Goal: Task Accomplishment & Management: Manage account settings

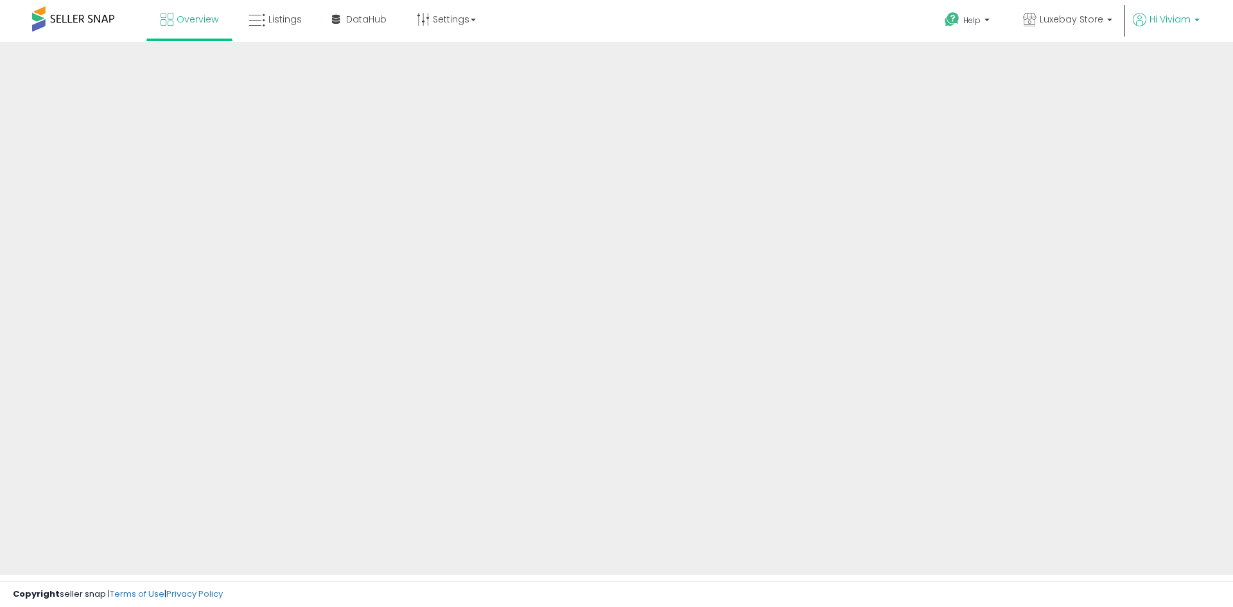
click at [1181, 21] on span "Hi Viviam" at bounding box center [1170, 19] width 41 height 13
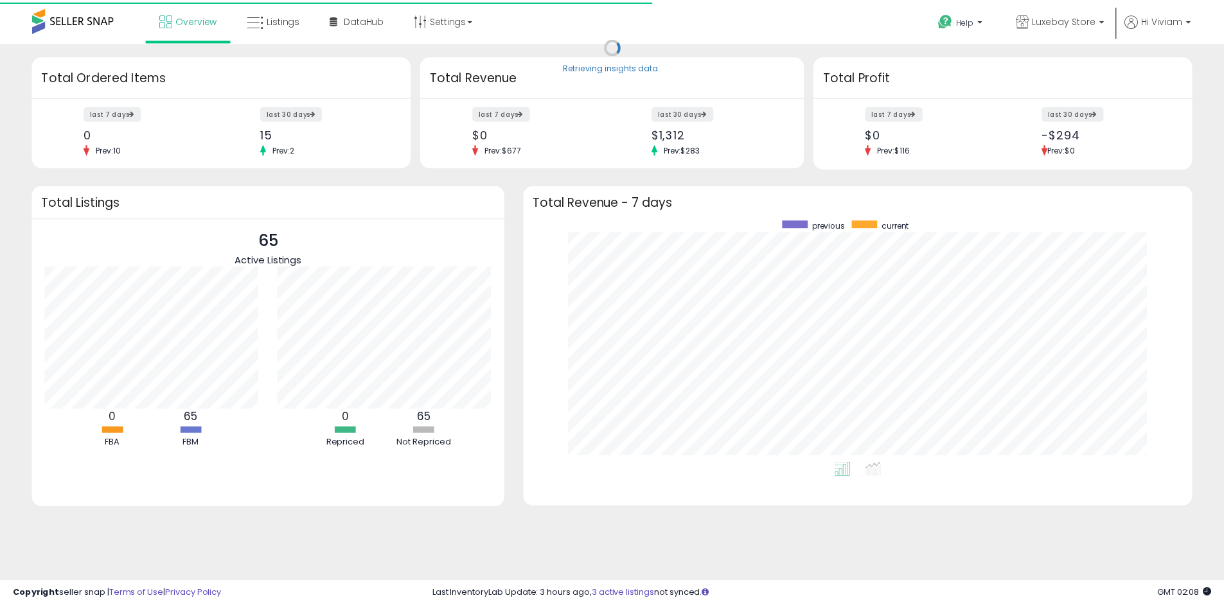
scroll to position [642109, 641709]
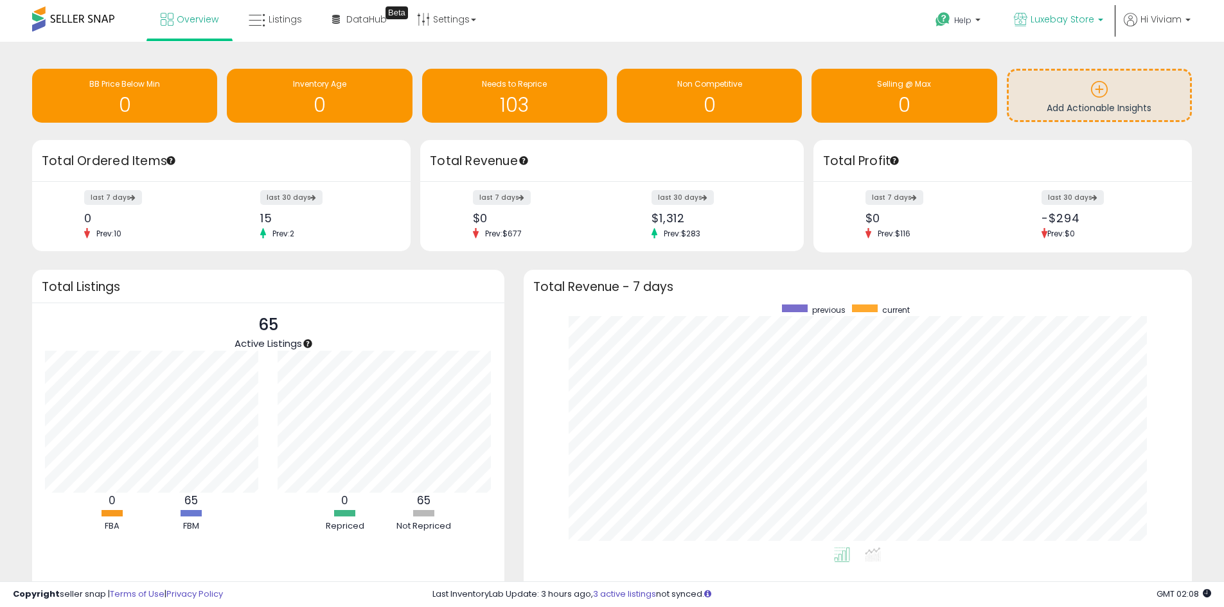
click at [1081, 21] on span "Luxebay Store" at bounding box center [1062, 19] width 64 height 13
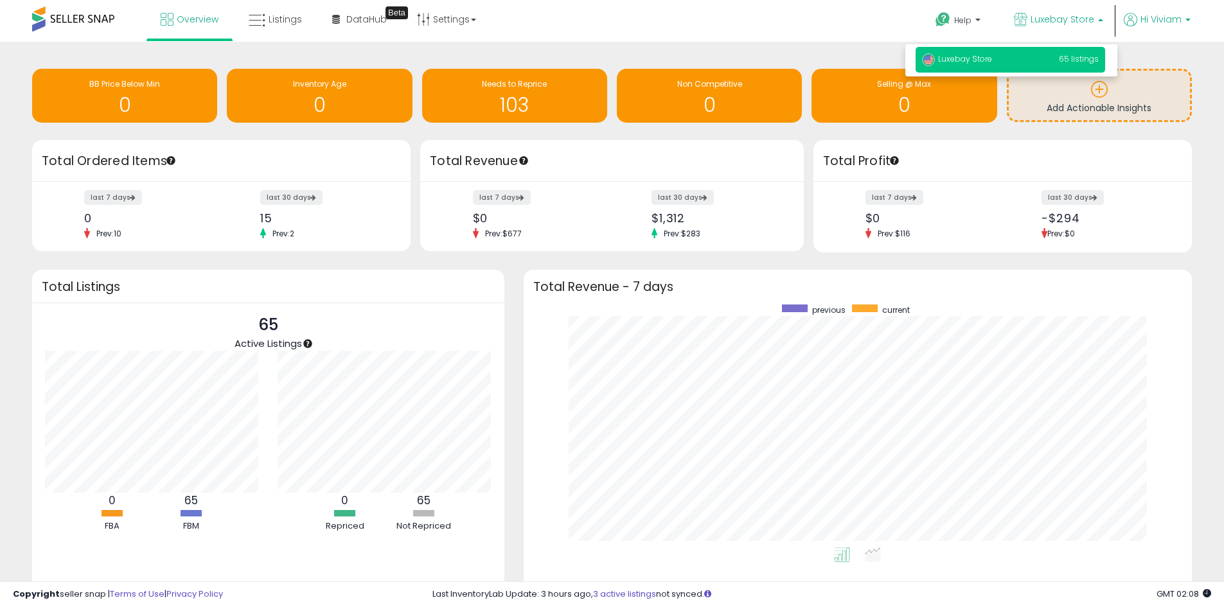
click at [1172, 21] on span "Hi Viviam" at bounding box center [1160, 19] width 41 height 13
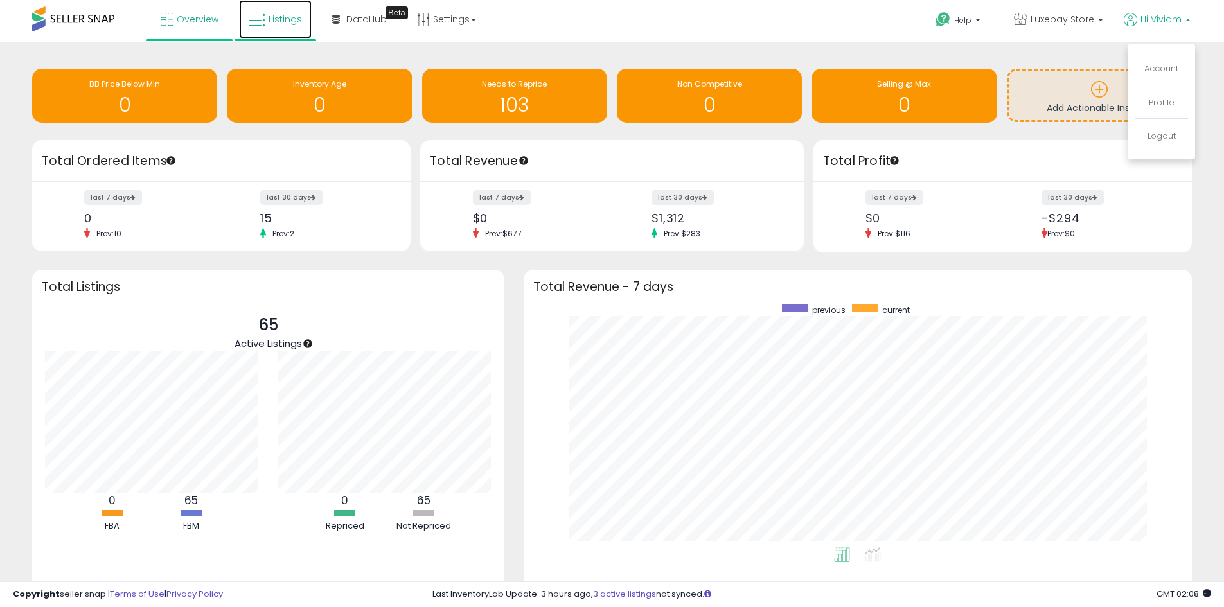
click at [287, 14] on span "Listings" at bounding box center [285, 19] width 33 height 13
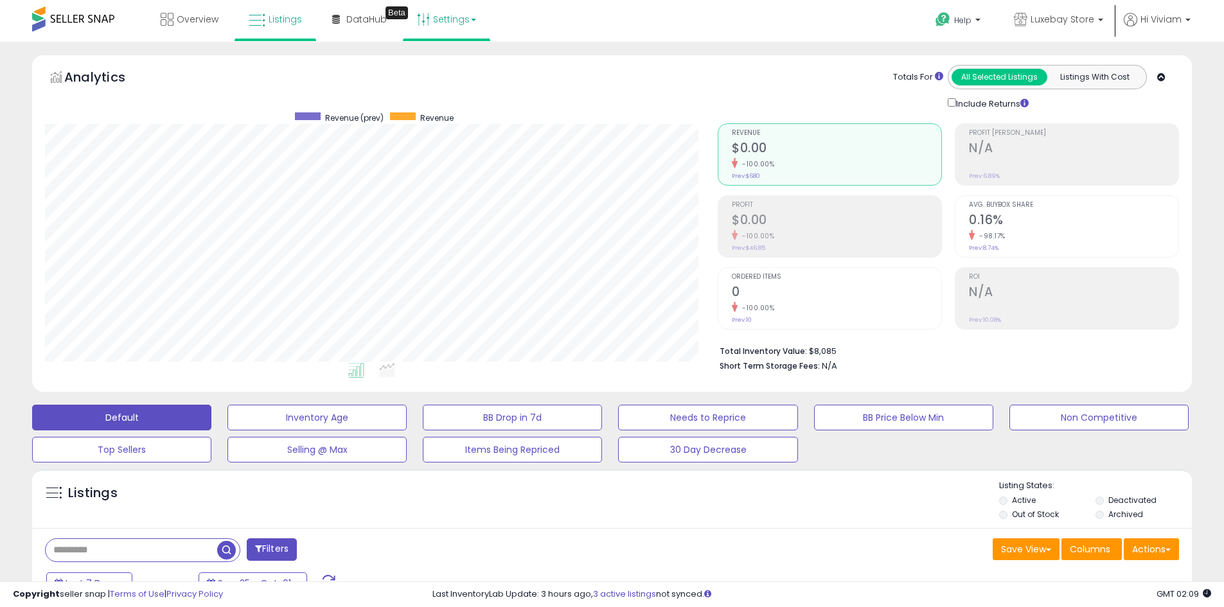
click at [472, 21] on b at bounding box center [473, 20] width 5 height 3
click at [459, 66] on link "Store settings" at bounding box center [448, 65] width 58 height 12
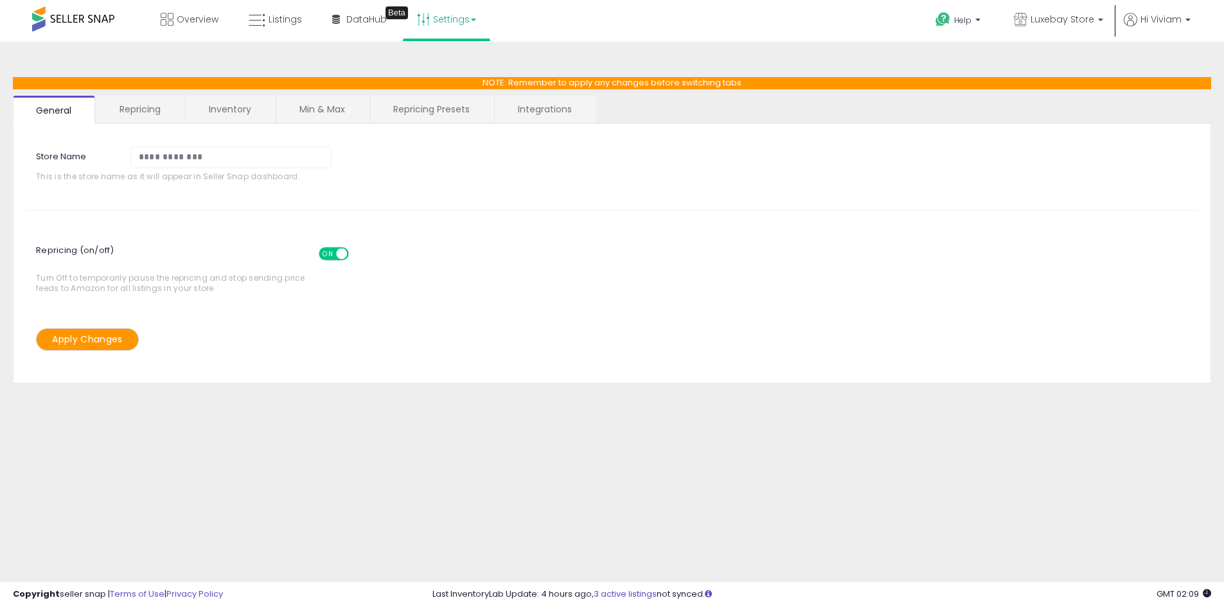
click at [139, 123] on ul "General Repricing Inventory Min & Max Repricing Presets Integrations" at bounding box center [612, 110] width 1198 height 28
click at [139, 112] on link "Repricing" at bounding box center [139, 109] width 87 height 27
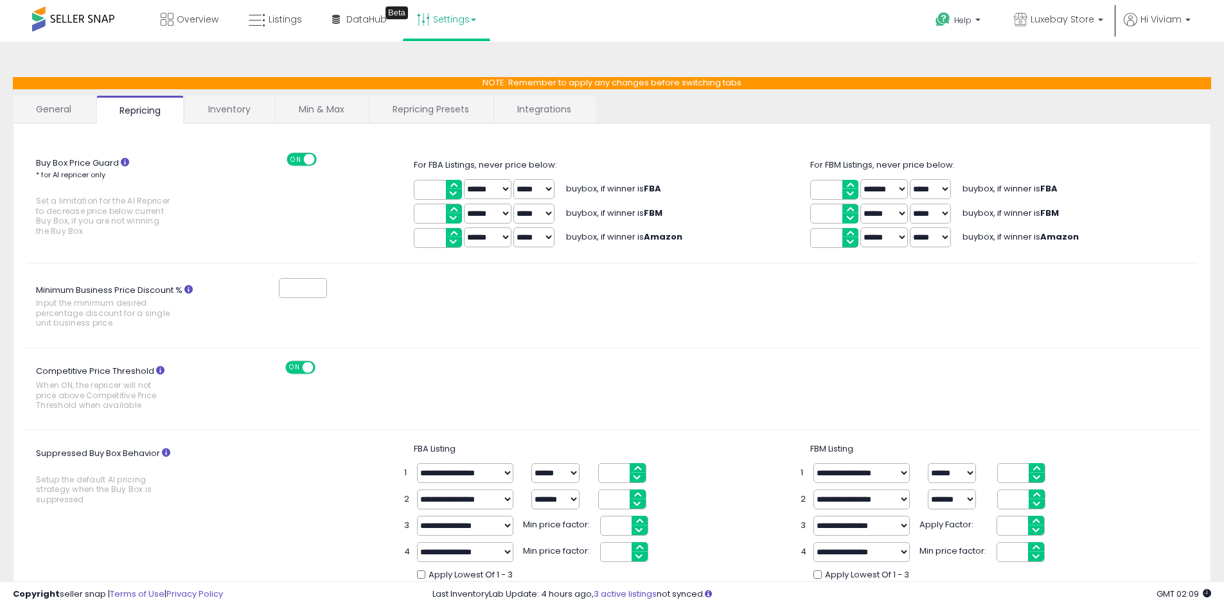
click at [246, 112] on link "Inventory" at bounding box center [229, 109] width 89 height 27
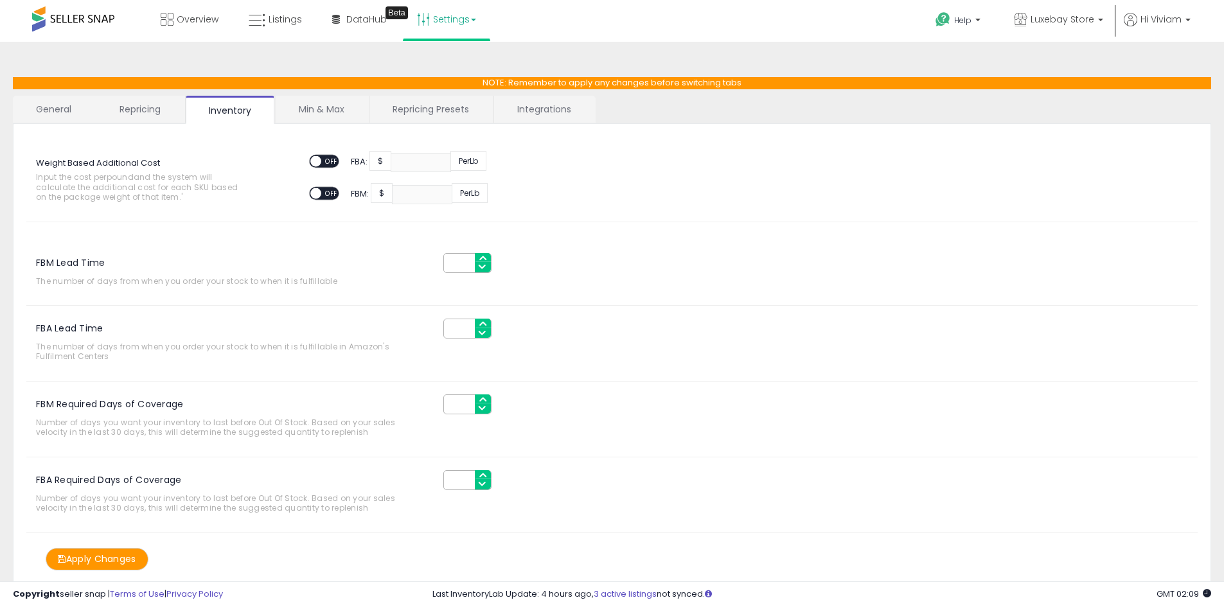
scroll to position [41, 0]
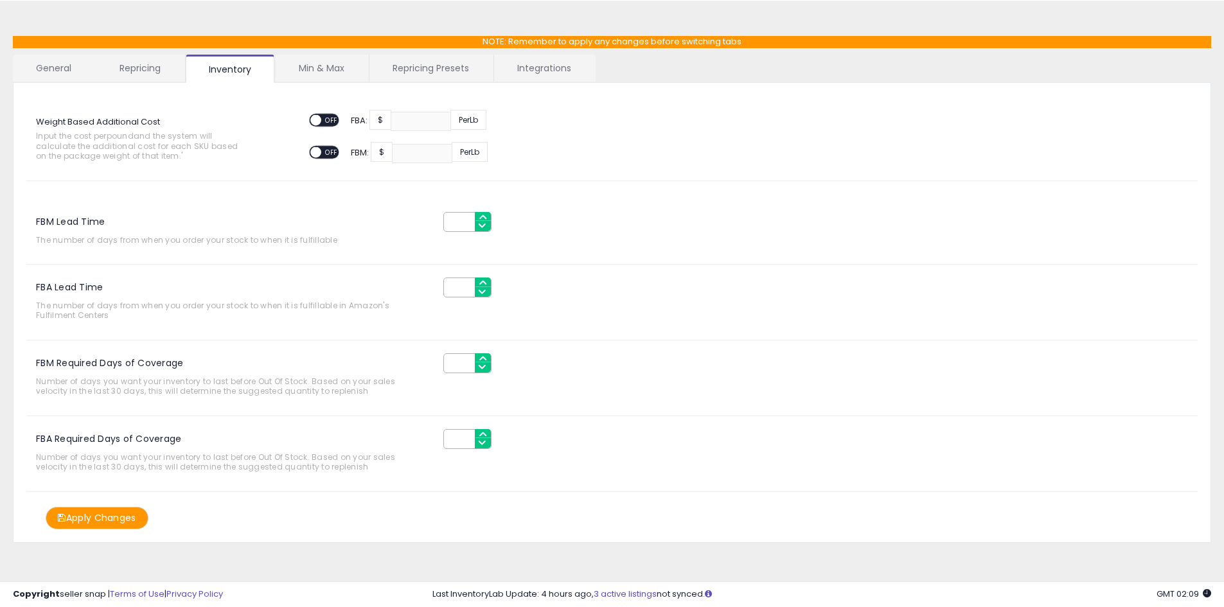
click at [328, 75] on link "Min & Max" at bounding box center [322, 68] width 92 height 27
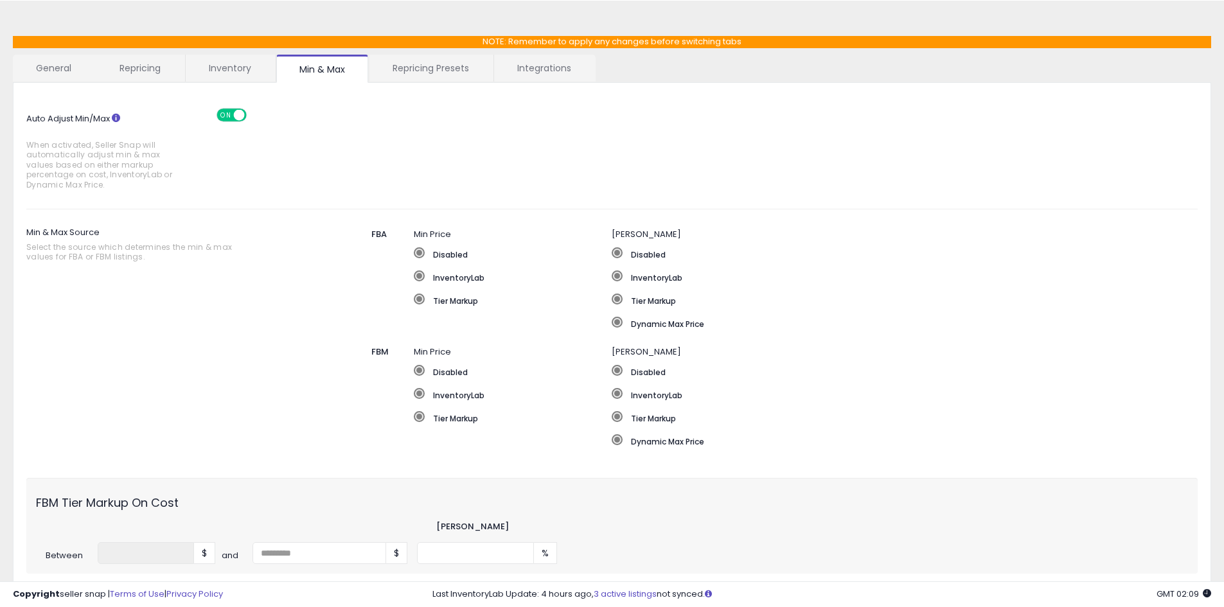
click at [418, 71] on link "Repricing Presets" at bounding box center [430, 68] width 123 height 27
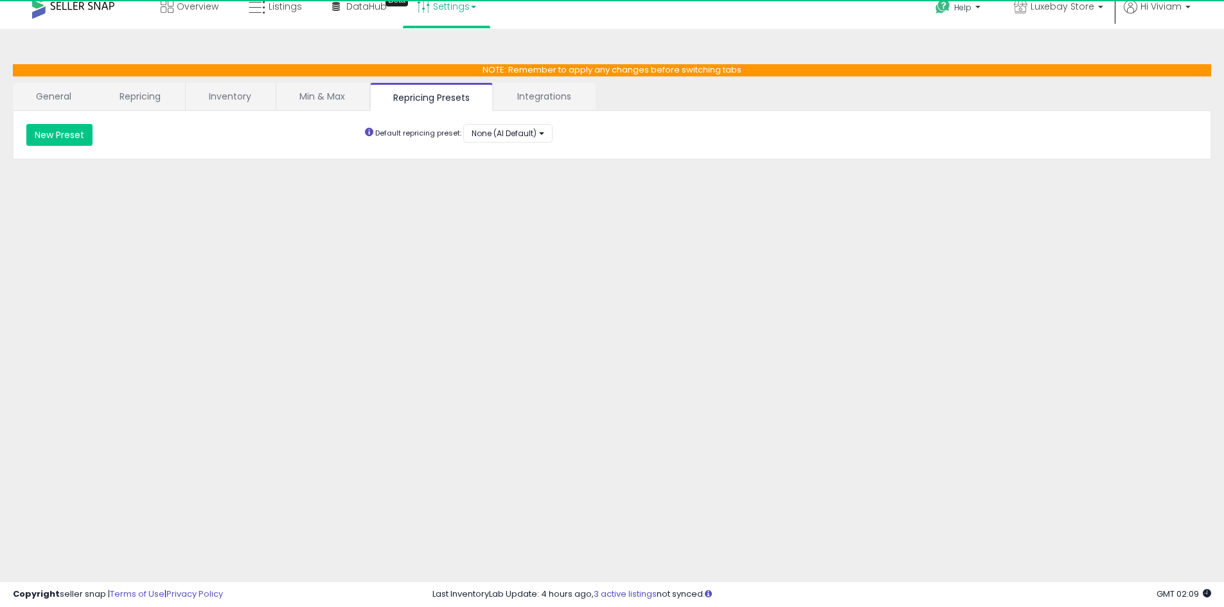
click at [545, 103] on link "Integrations" at bounding box center [544, 96] width 100 height 27
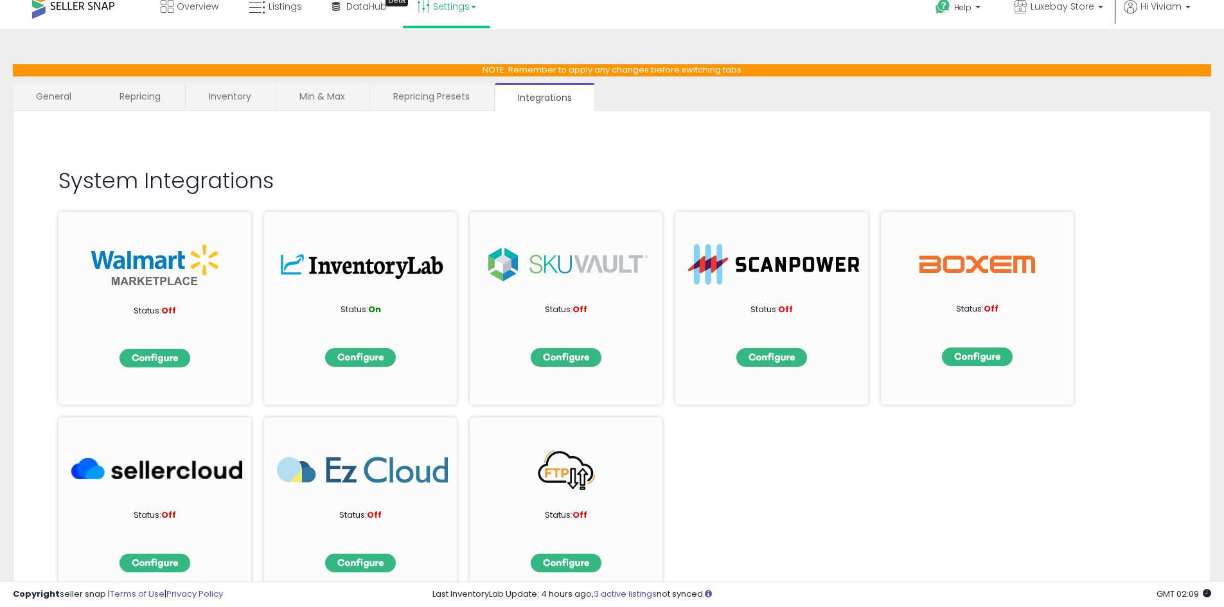
scroll to position [41, 0]
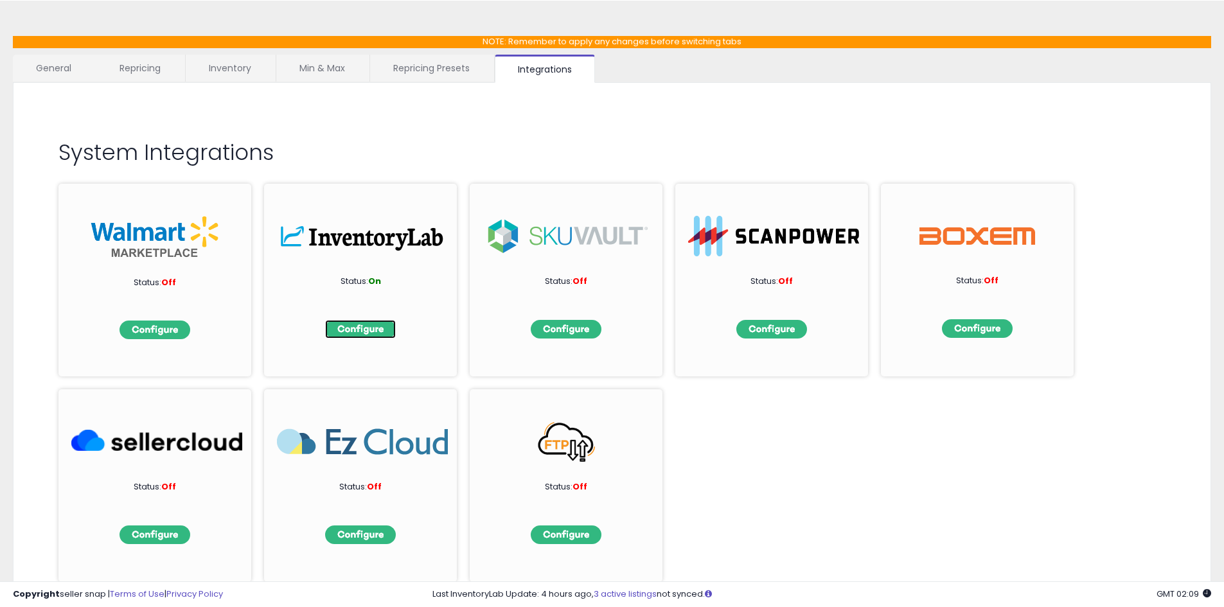
click at [379, 328] on img at bounding box center [360, 329] width 71 height 19
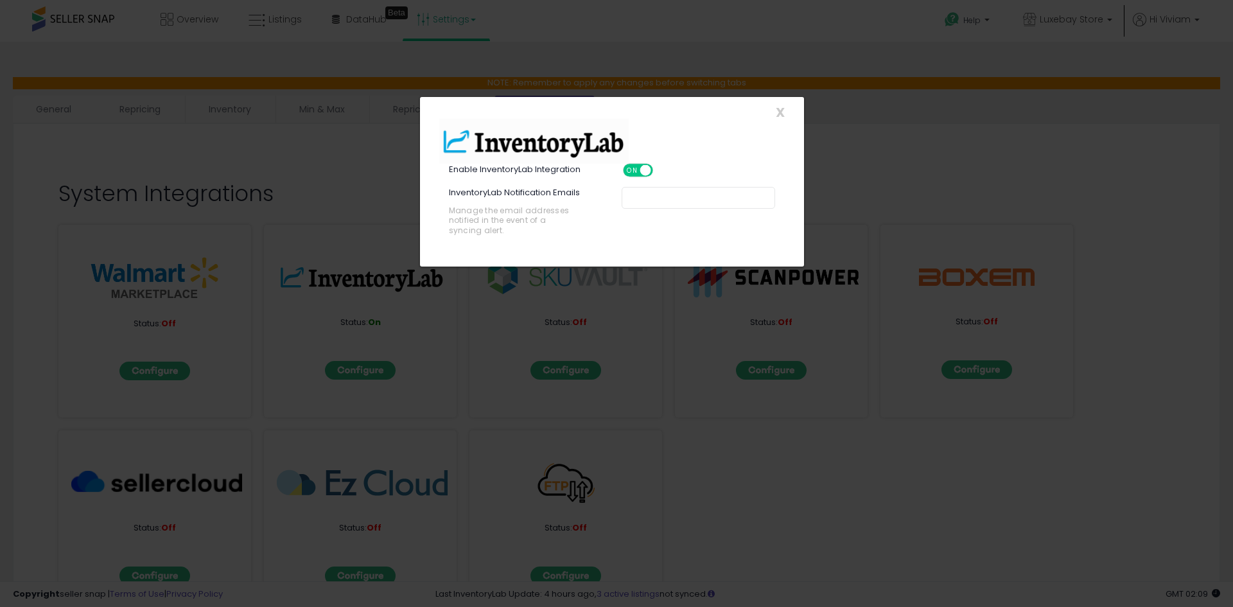
click at [640, 173] on div "ON OFF" at bounding box center [639, 170] width 30 height 11
click at [644, 170] on span at bounding box center [645, 170] width 11 height 11
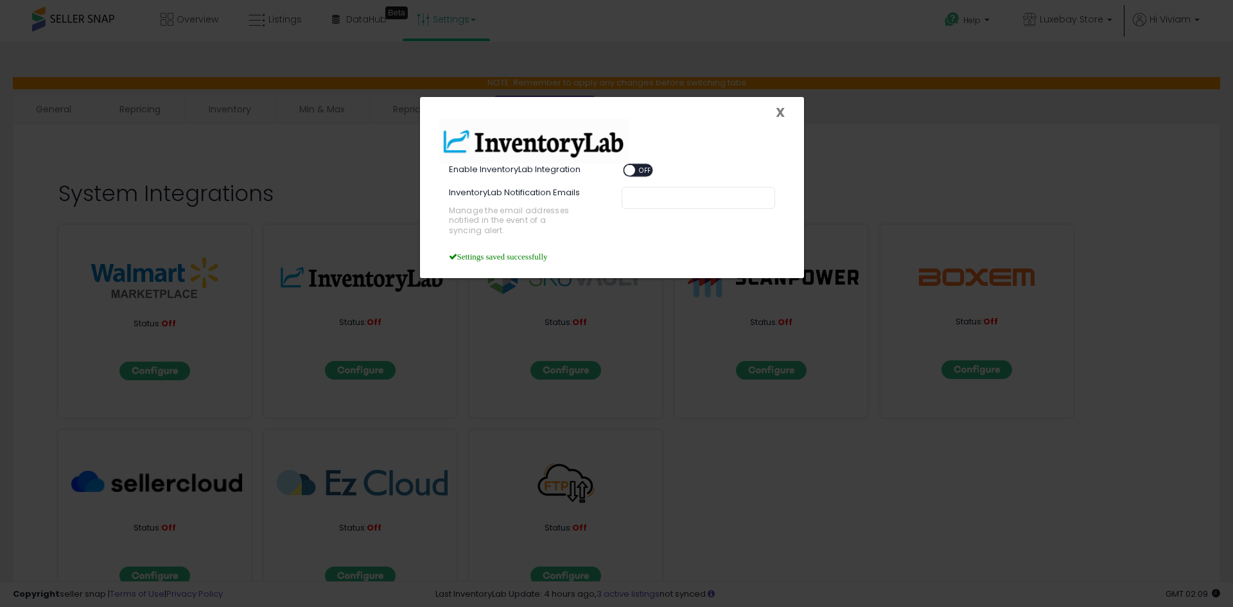
click at [783, 116] on span "X" at bounding box center [780, 112] width 9 height 18
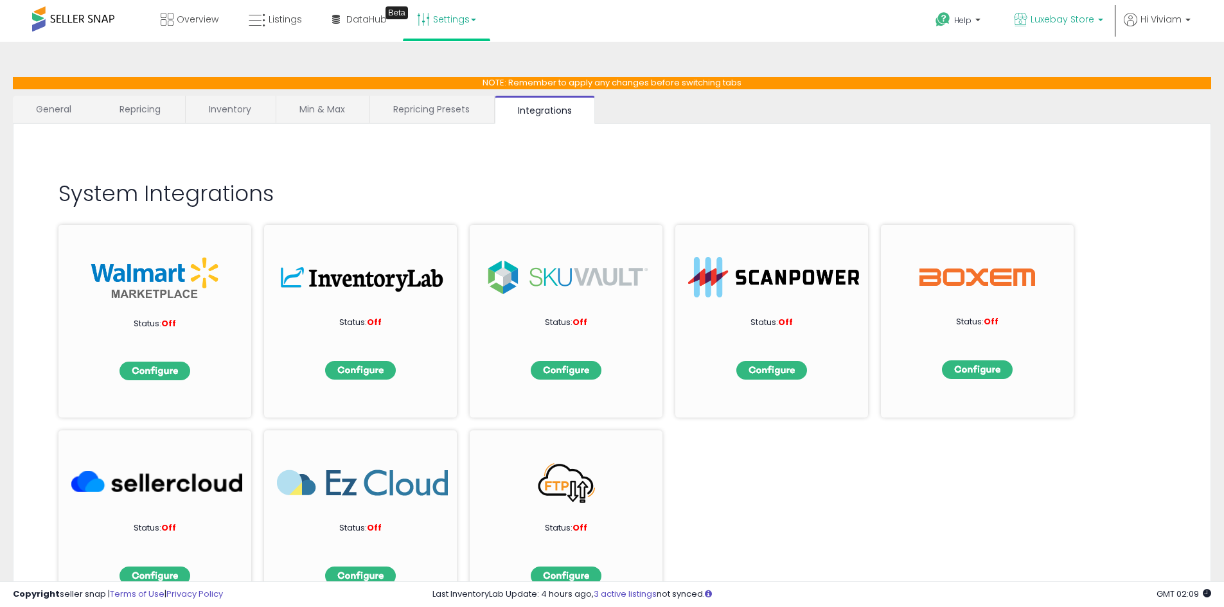
click at [1082, 23] on span "Luxebay Store" at bounding box center [1062, 19] width 64 height 13
click at [1172, 23] on span "Hi Viviam" at bounding box center [1160, 19] width 41 height 13
click at [458, 24] on link "Settings" at bounding box center [446, 19] width 78 height 39
click at [447, 107] on li "User settings" at bounding box center [457, 99] width 95 height 31
click at [445, 17] on link "Settings" at bounding box center [446, 19] width 78 height 39
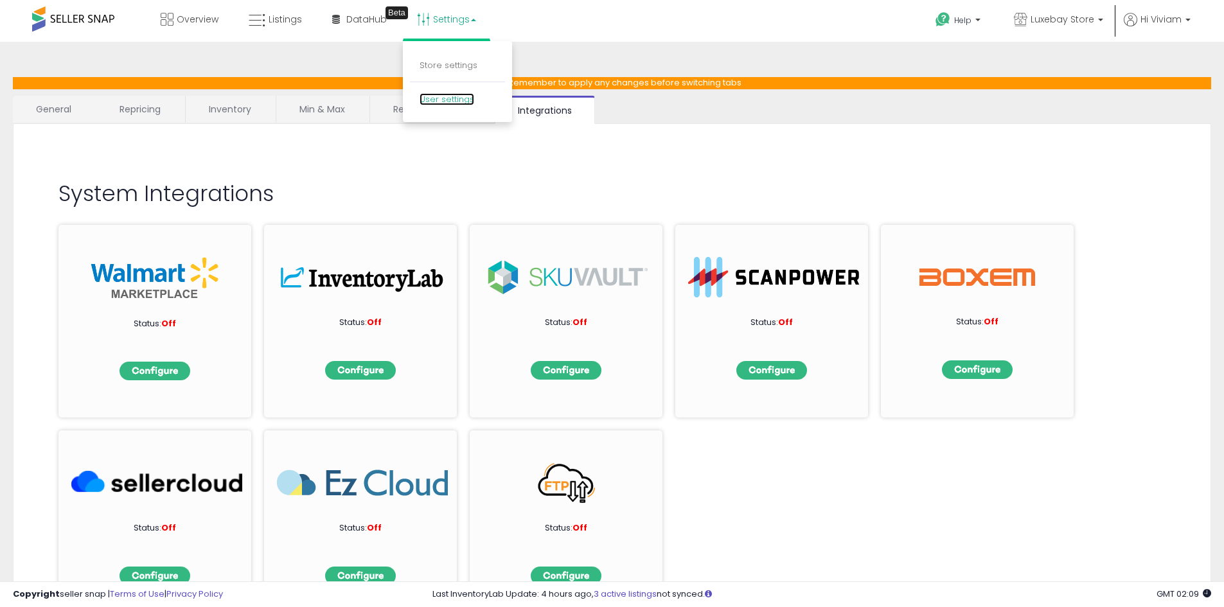
click at [449, 95] on link "User settings" at bounding box center [446, 99] width 55 height 12
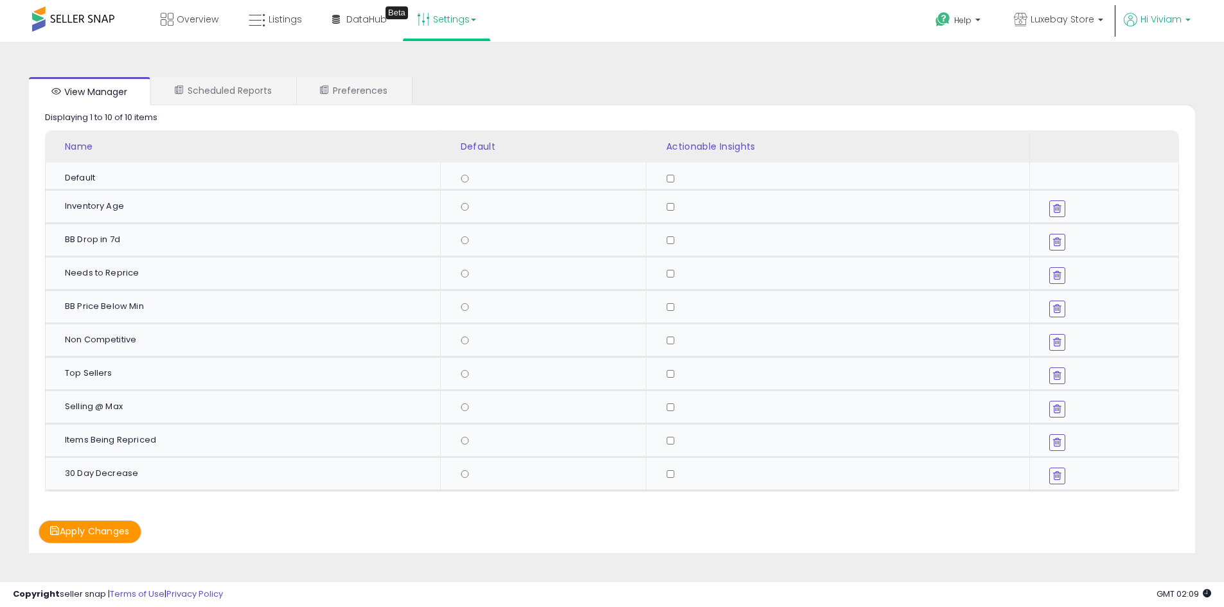
click at [1165, 24] on span "Hi Viviam" at bounding box center [1160, 19] width 41 height 13
click at [1163, 69] on link "Account" at bounding box center [1161, 68] width 34 height 12
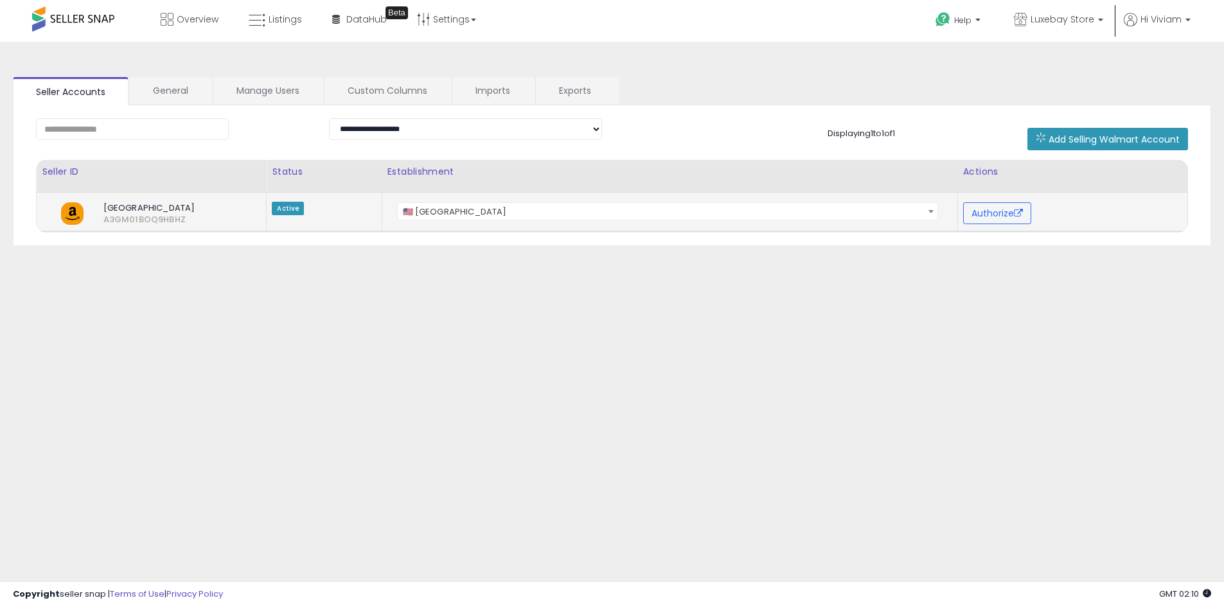
click at [540, 213] on span "🇺🇸 [GEOGRAPHIC_DATA]" at bounding box center [668, 212] width 540 height 18
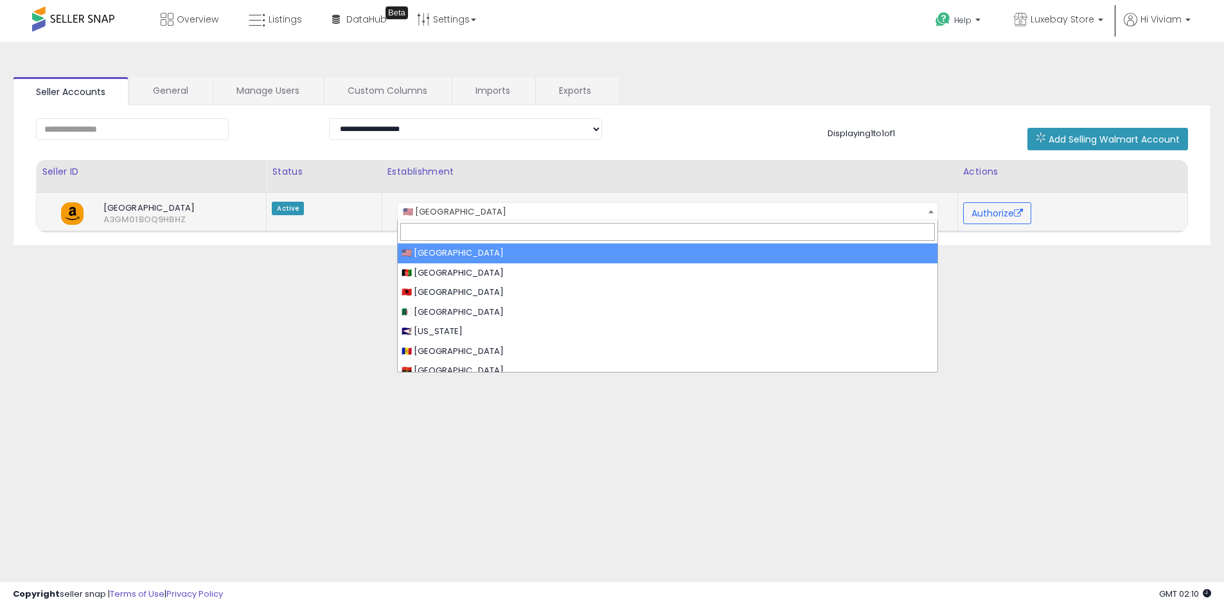
click at [540, 213] on span "🇺🇸 [GEOGRAPHIC_DATA]" at bounding box center [668, 212] width 540 height 18
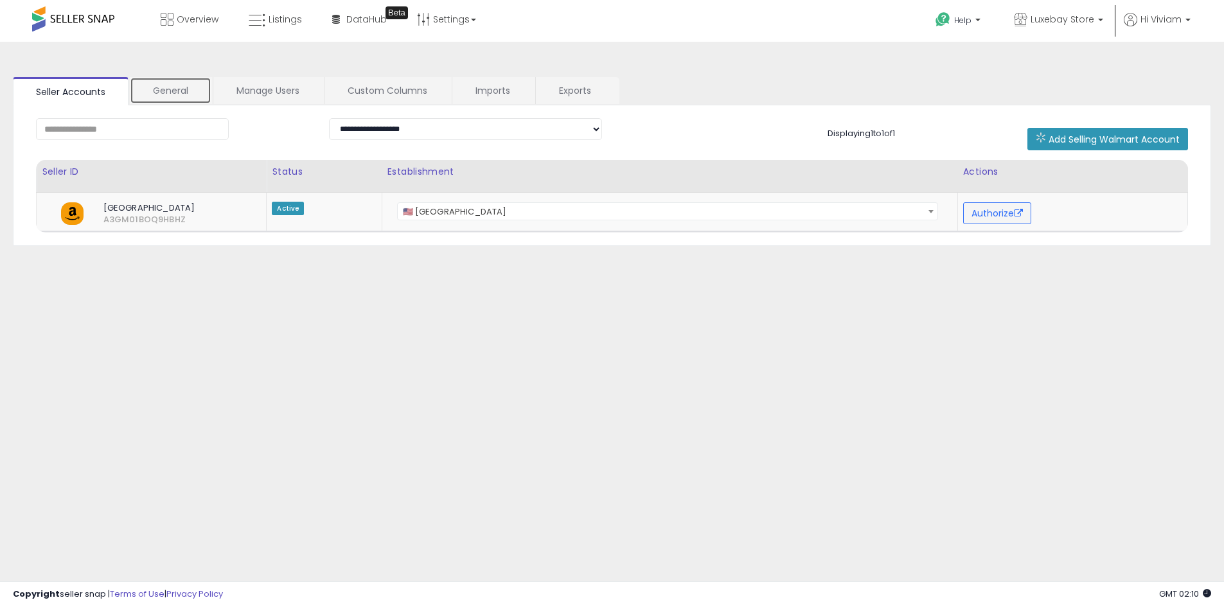
click at [167, 94] on link "General" at bounding box center [171, 90] width 82 height 27
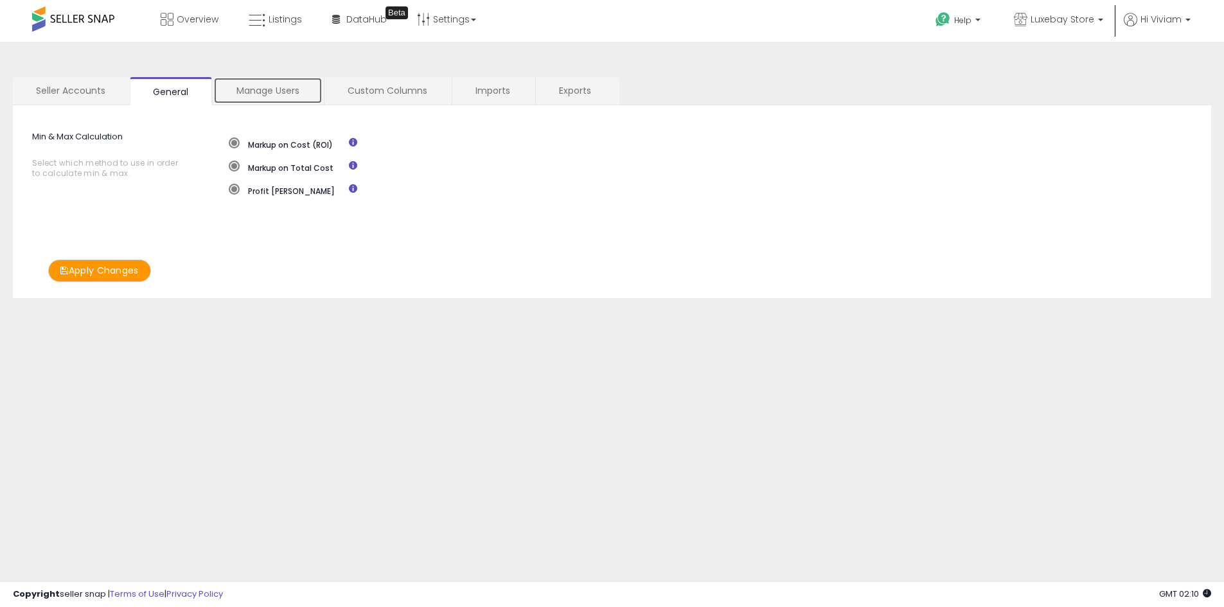
click at [270, 96] on link "Manage Users" at bounding box center [267, 90] width 109 height 27
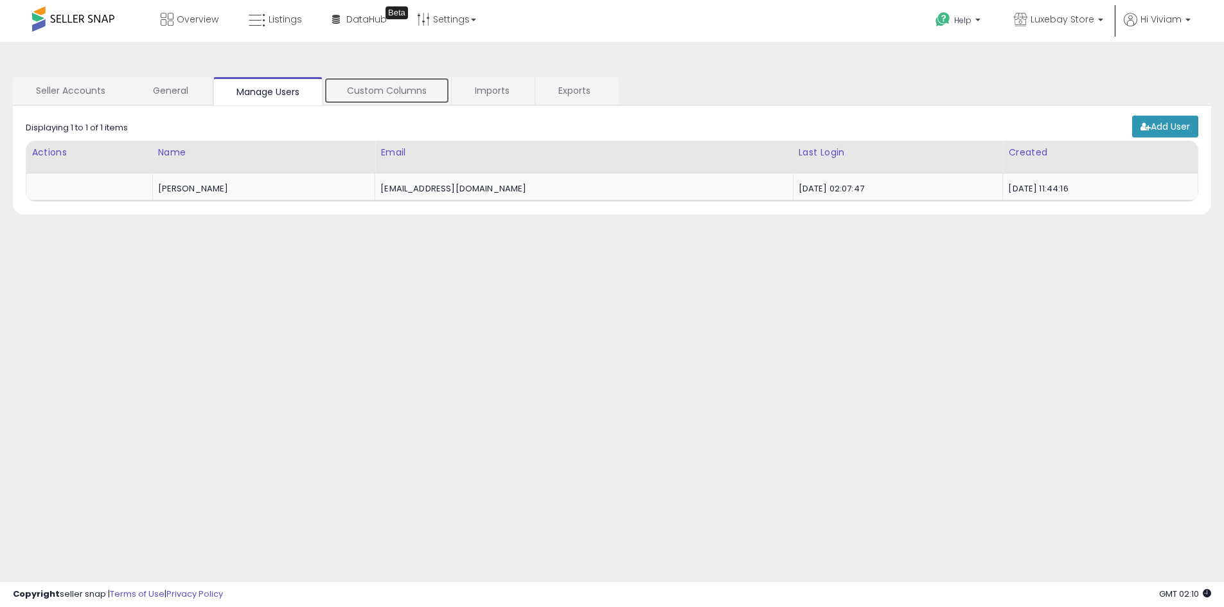
click at [388, 94] on link "Custom Columns" at bounding box center [387, 90] width 126 height 27
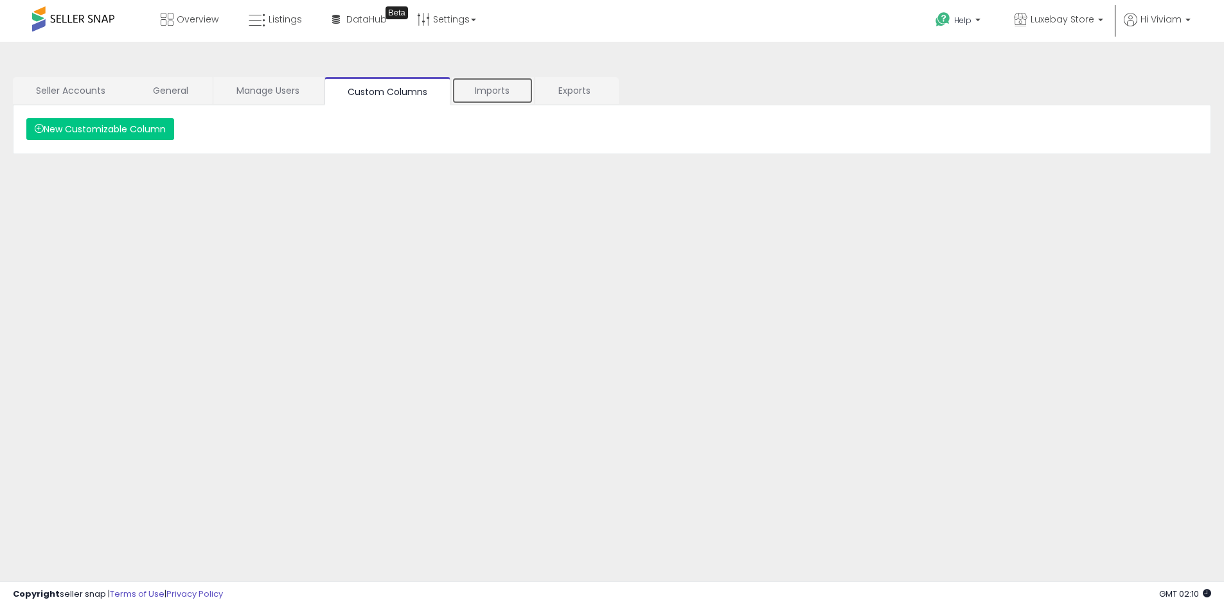
click at [506, 100] on link "Imports" at bounding box center [493, 90] width 82 height 27
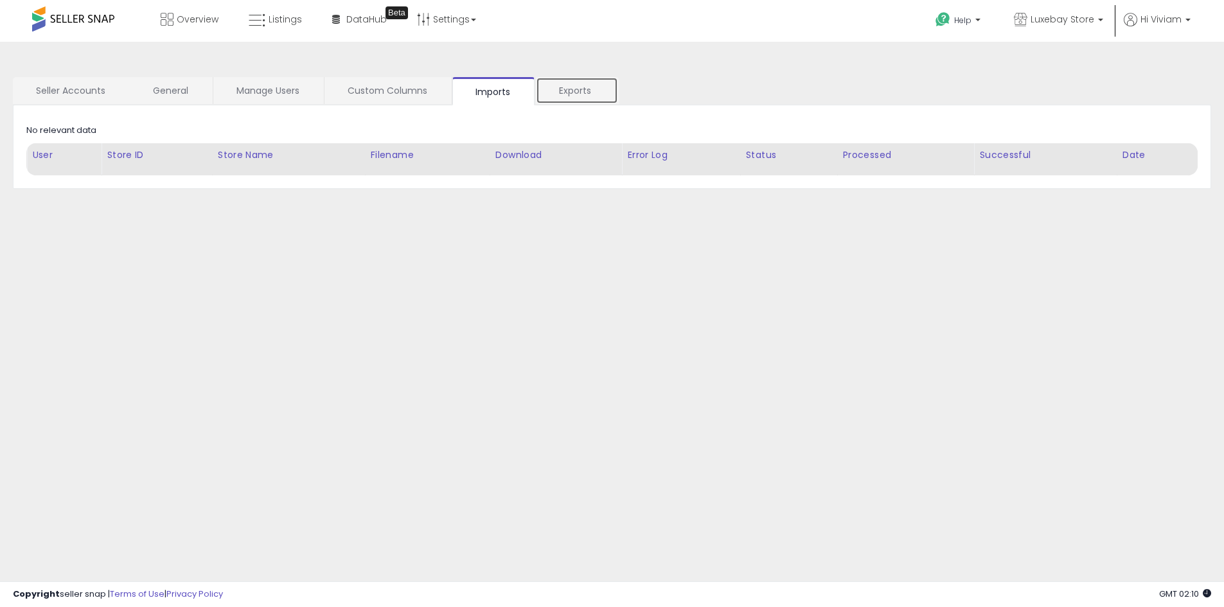
click at [568, 100] on link "Exports" at bounding box center [577, 90] width 82 height 27
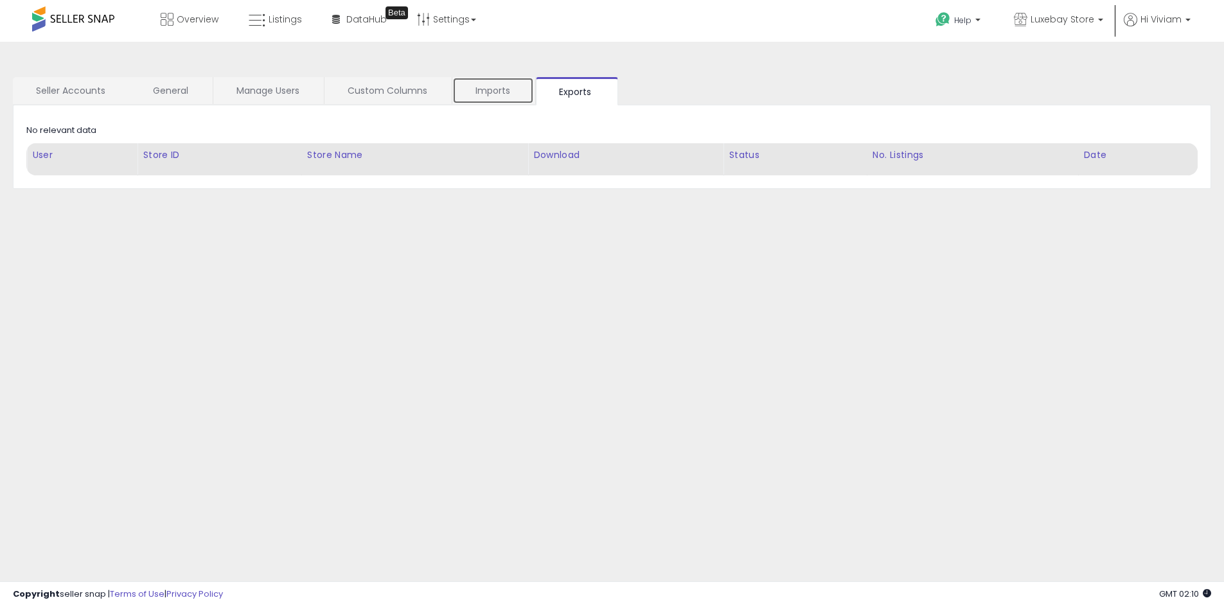
click at [506, 96] on link "Imports" at bounding box center [493, 90] width 82 height 27
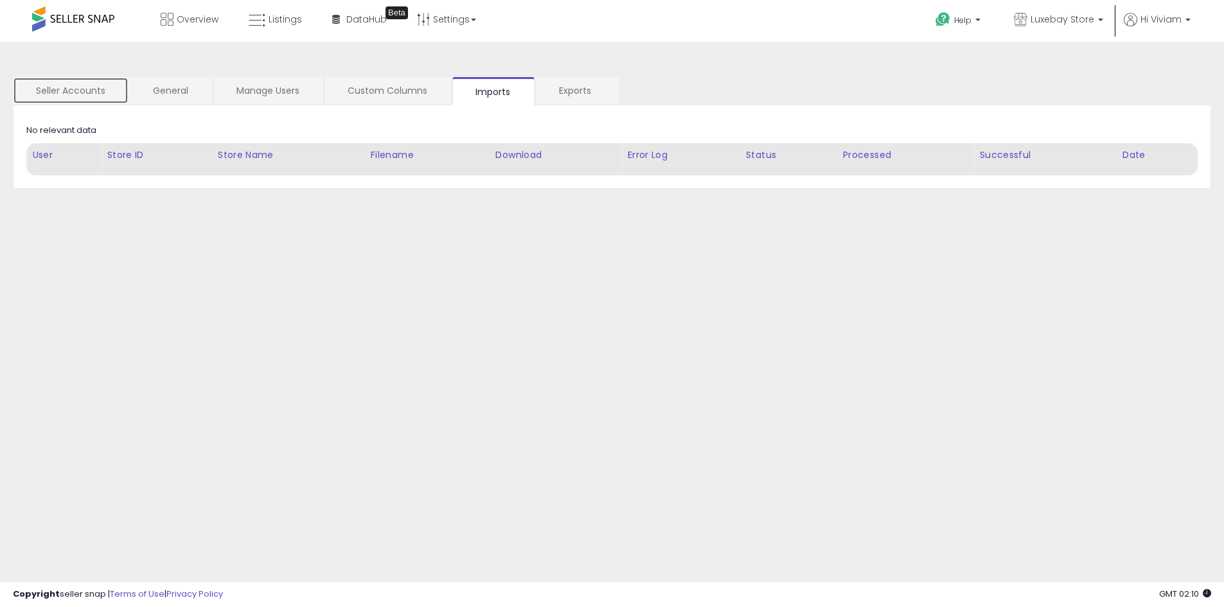
click at [81, 102] on link "Seller Accounts" at bounding box center [71, 90] width 116 height 27
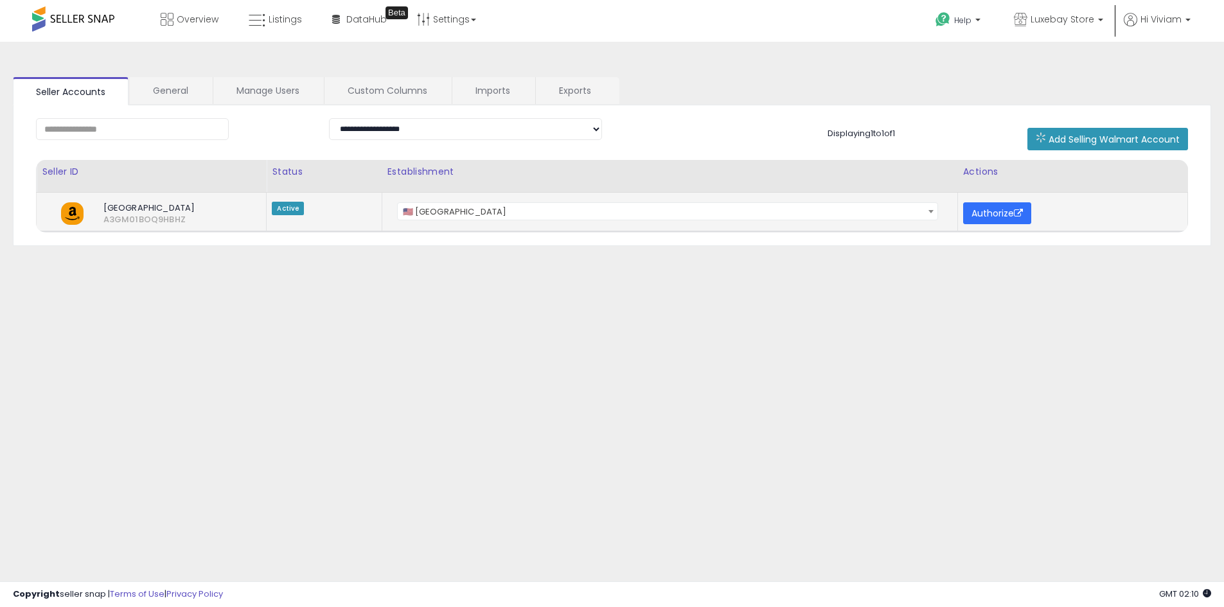
click at [1023, 218] on button "Authorize" at bounding box center [997, 213] width 68 height 22
click at [979, 210] on button "Authorize" at bounding box center [997, 213] width 68 height 22
click at [1176, 26] on p "Hi Viviam" at bounding box center [1156, 21] width 67 height 16
click at [1153, 142] on li "Logout" at bounding box center [1160, 136] width 53 height 31
click at [1158, 140] on link "Logout" at bounding box center [1161, 136] width 28 height 12
